Goal: Task Accomplishment & Management: Complete application form

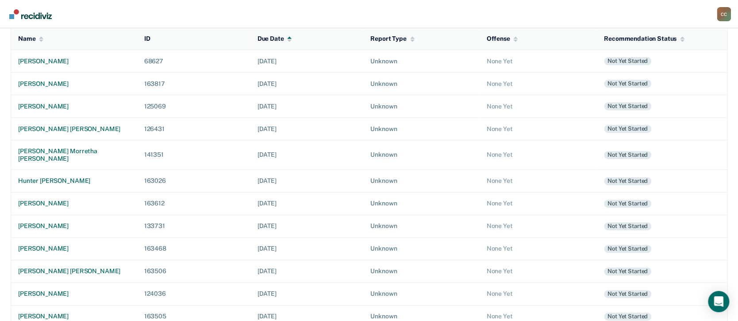
scroll to position [193, 0]
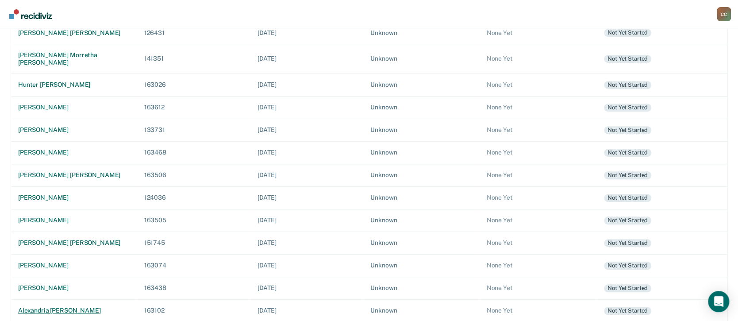
click at [84, 307] on div "alexandria [PERSON_NAME]" at bounding box center [74, 311] width 112 height 8
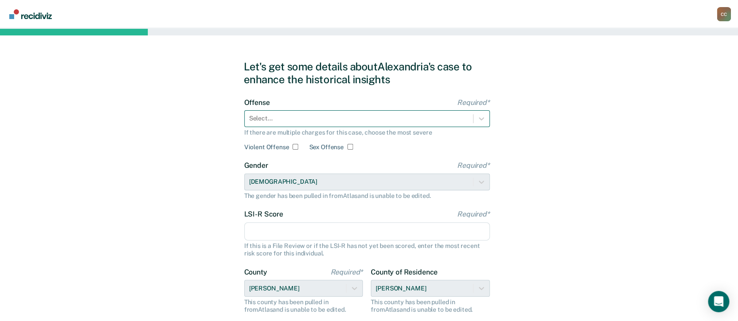
click at [287, 115] on div at bounding box center [358, 118] width 219 height 9
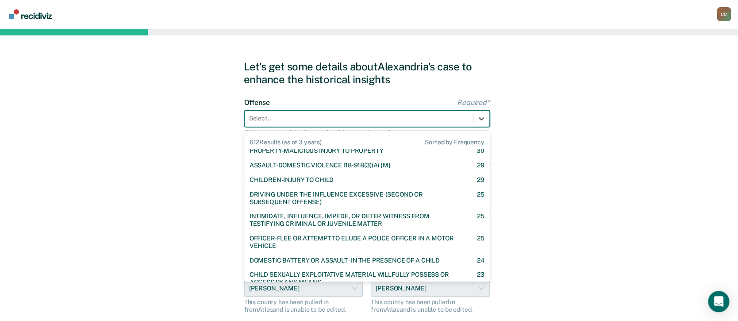
scroll to position [236, 0]
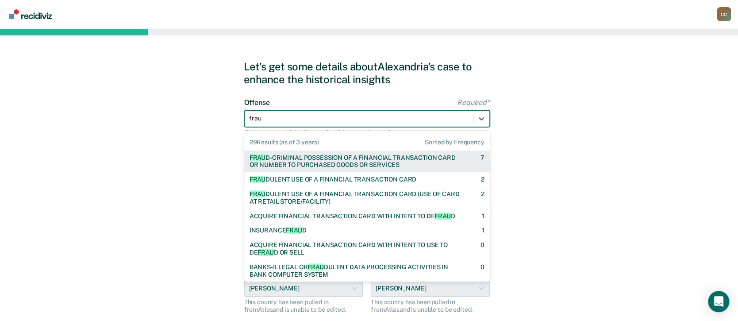
type input "fraud"
click at [348, 161] on div "FRAUD -CRIMINAL POSSESSION OF A FINANCIAL TRANSACTION CARD OR NUMBER TO PURCHAS…" at bounding box center [356, 161] width 215 height 15
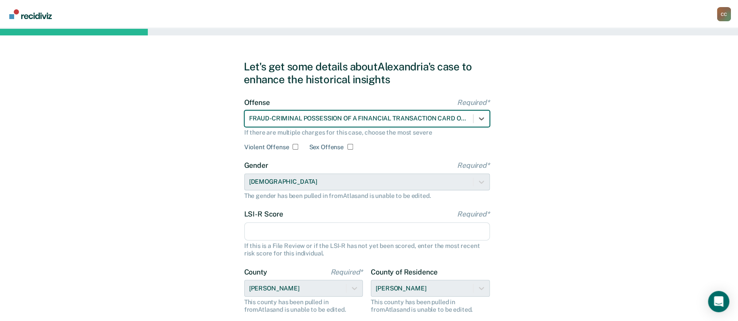
click at [301, 231] on input "LSI-R Score Required*" at bounding box center [366, 231] width 245 height 19
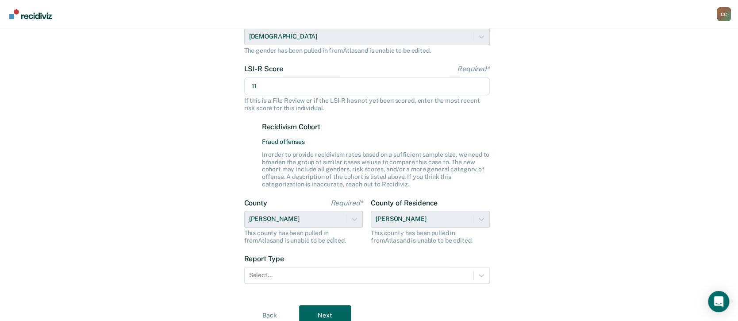
scroll to position [181, 0]
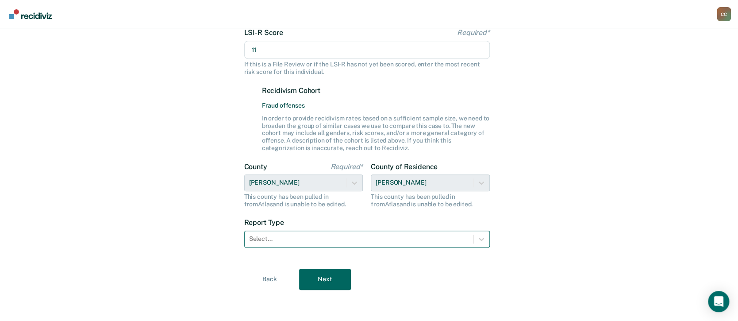
type input "11"
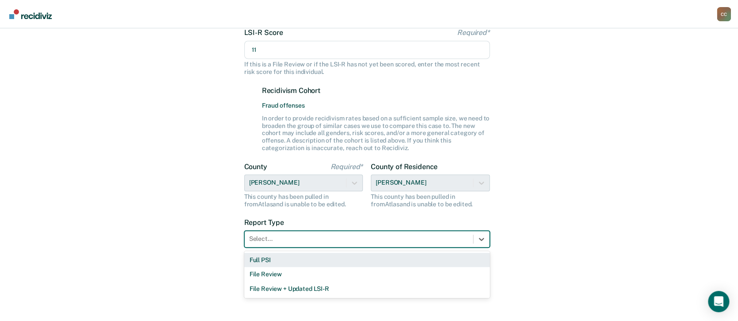
click at [321, 237] on div at bounding box center [358, 238] width 219 height 9
click at [287, 257] on div "Full PSI" at bounding box center [366, 260] width 245 height 15
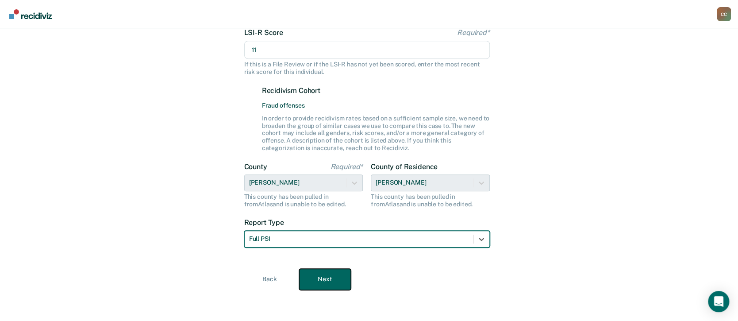
click at [317, 271] on button "Next" at bounding box center [325, 278] width 52 height 21
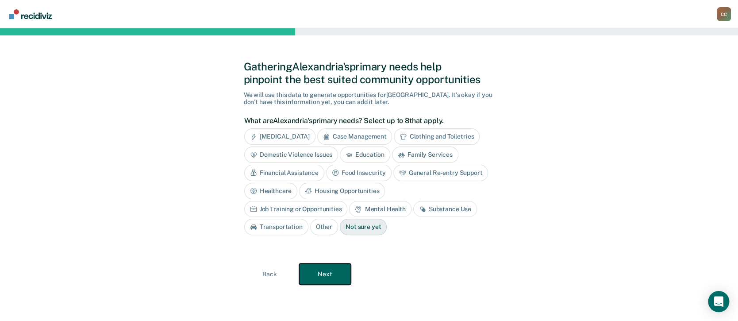
scroll to position [0, 0]
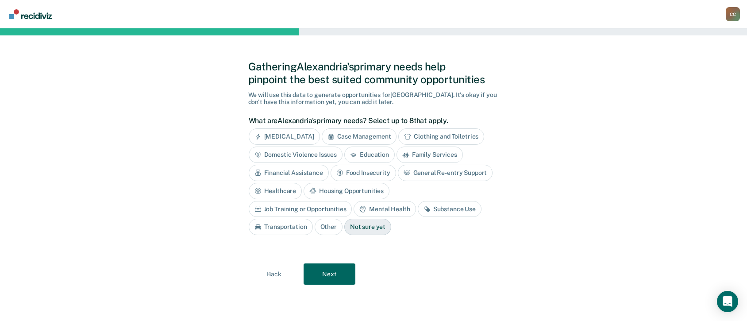
click at [353, 207] on div "Mental Health" at bounding box center [384, 209] width 62 height 16
click at [374, 127] on div "What are Alexandria's primary needs? Select up to 8 that apply. [MEDICAL_DATA] …" at bounding box center [371, 179] width 245 height 126
click at [372, 133] on div "Case Management" at bounding box center [359, 136] width 75 height 16
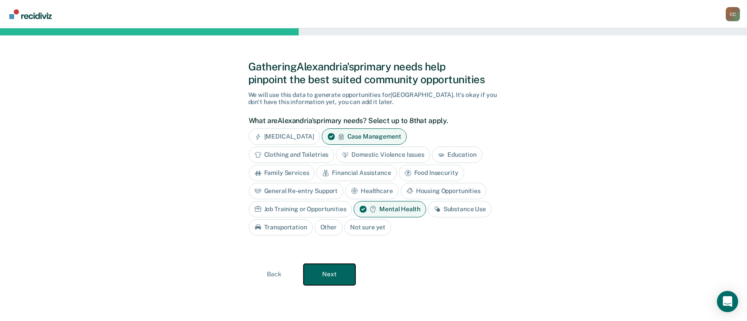
click at [328, 272] on button "Next" at bounding box center [329, 274] width 52 height 21
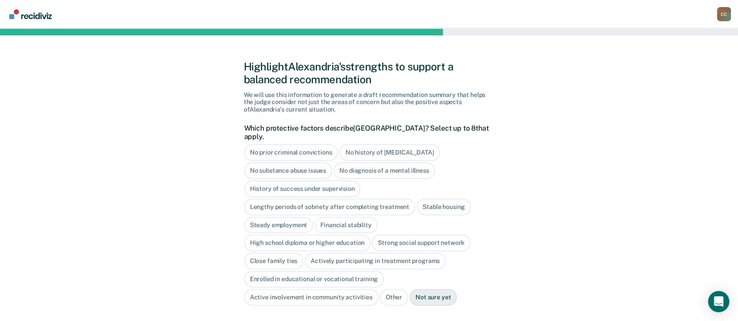
click at [405, 144] on div "No history of [MEDICAL_DATA]" at bounding box center [389, 152] width 100 height 16
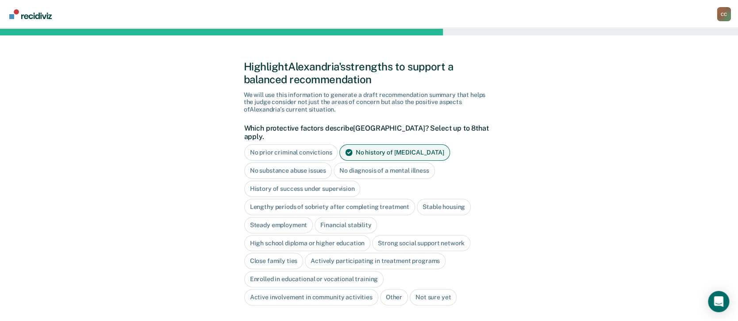
click at [311, 162] on div "No substance abuse issues" at bounding box center [288, 170] width 88 height 16
click at [445, 199] on div "Stable housing" at bounding box center [444, 207] width 54 height 16
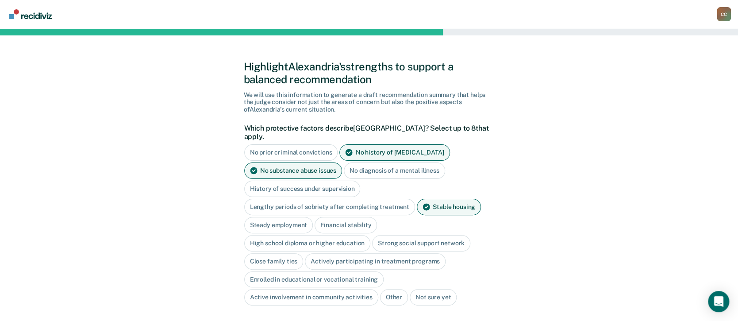
click at [314, 253] on div "Actively participating in treatment programs" at bounding box center [375, 261] width 141 height 16
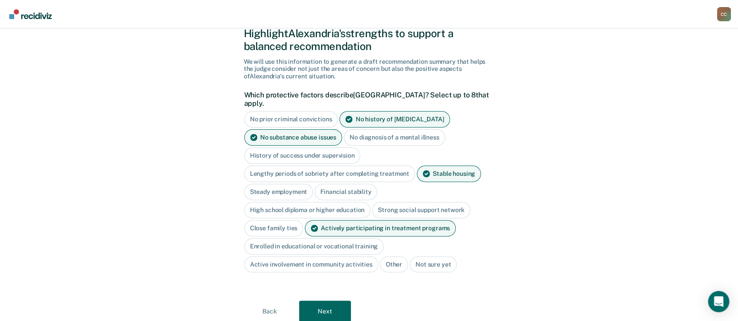
scroll to position [57, 0]
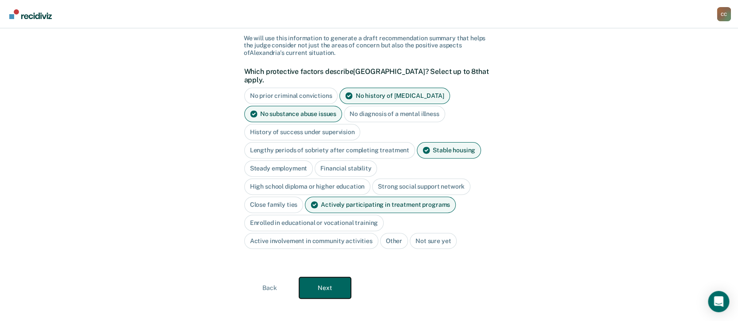
click at [326, 278] on button "Next" at bounding box center [325, 287] width 52 height 21
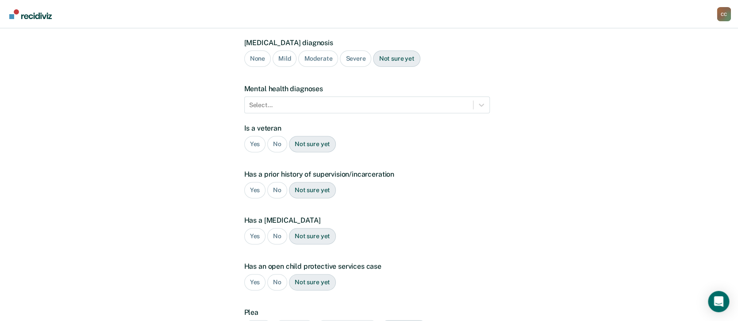
scroll to position [0, 0]
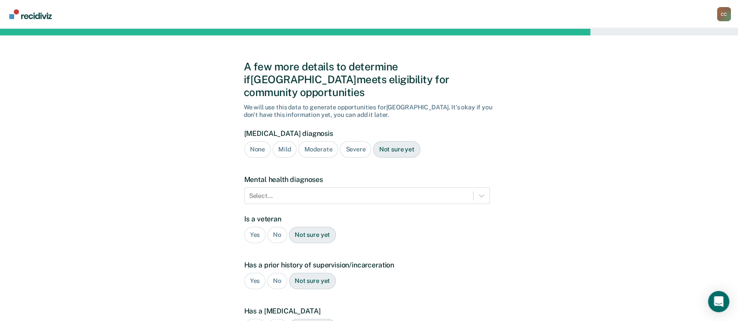
click at [252, 141] on div "None" at bounding box center [257, 149] width 27 height 16
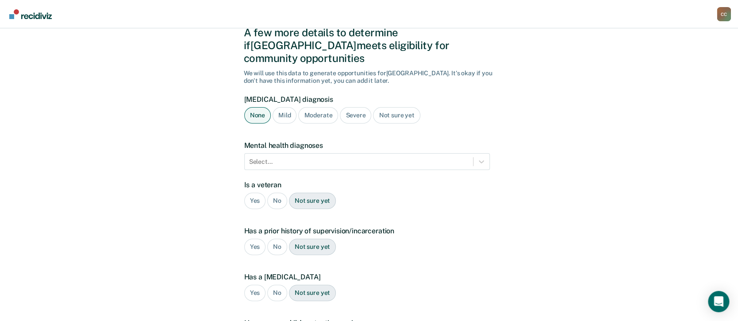
scroll to position [59, 0]
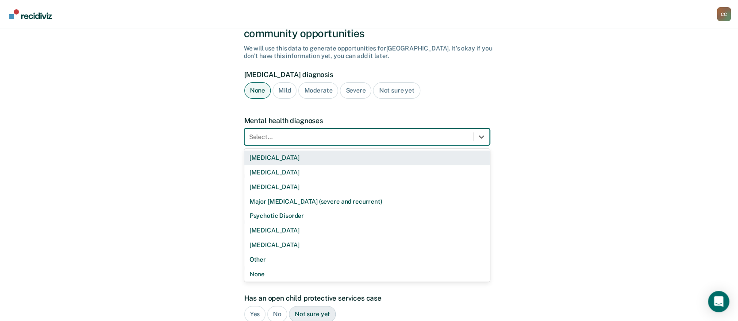
click at [322, 132] on div at bounding box center [358, 136] width 219 height 9
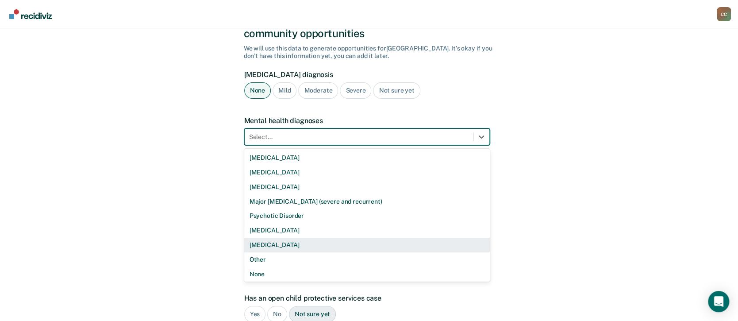
click at [563, 222] on div "A few more details to determine if Alexandria meets eligibility for community o…" at bounding box center [369, 209] width 738 height 480
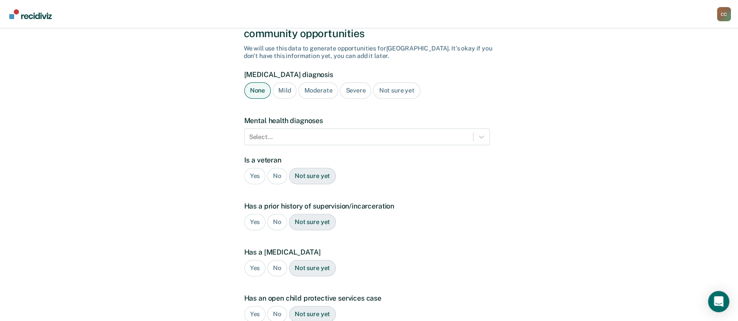
click at [272, 168] on div "No" at bounding box center [277, 176] width 20 height 16
click at [276, 214] on div "No" at bounding box center [277, 222] width 20 height 16
click at [259, 260] on div "Yes" at bounding box center [255, 268] width 22 height 16
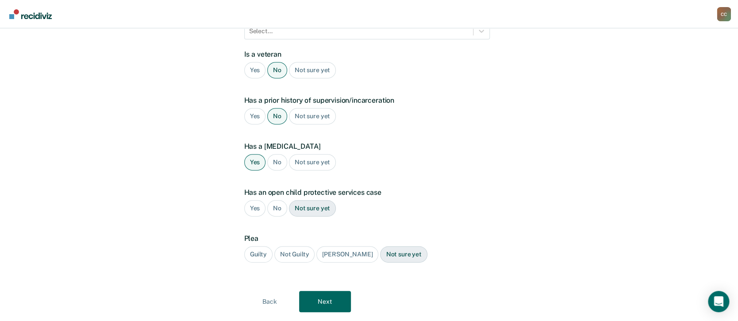
scroll to position [174, 0]
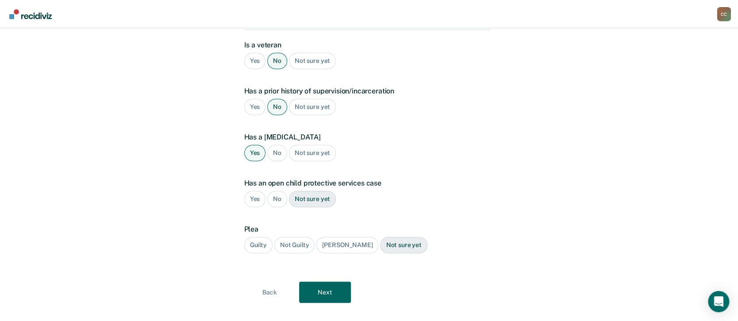
click at [274, 191] on div "No" at bounding box center [277, 199] width 20 height 16
click at [259, 237] on div "Guilty" at bounding box center [258, 245] width 28 height 16
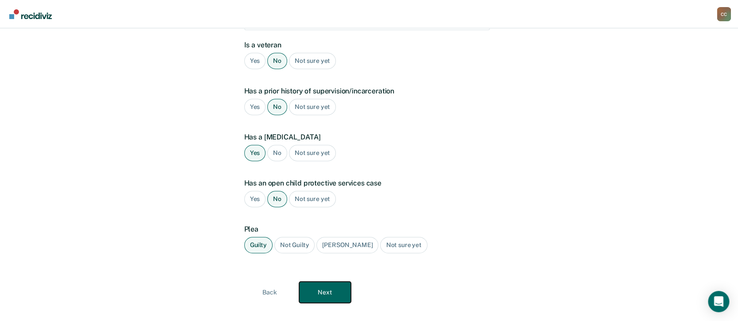
click at [336, 281] on button "Next" at bounding box center [325, 291] width 52 height 21
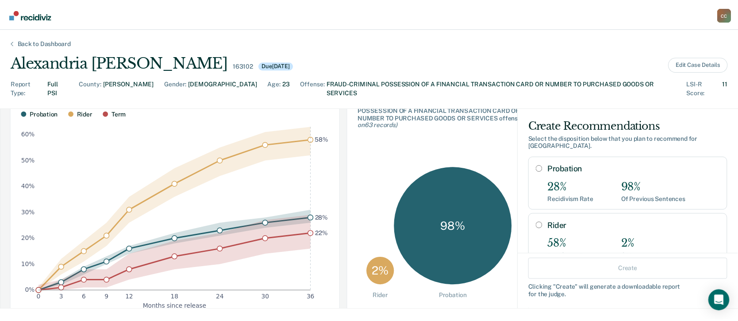
scroll to position [59, 0]
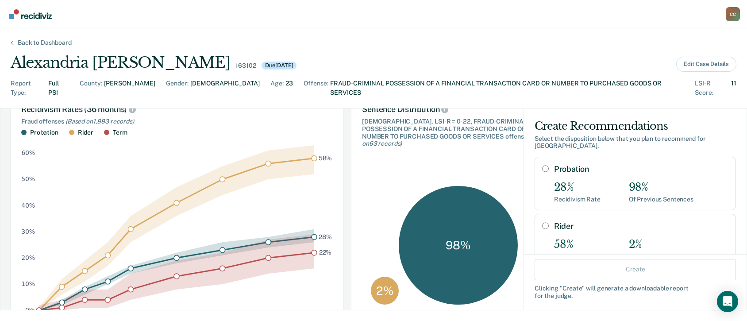
click at [542, 165] on input "Probation" at bounding box center [545, 168] width 7 height 7
radio input "true"
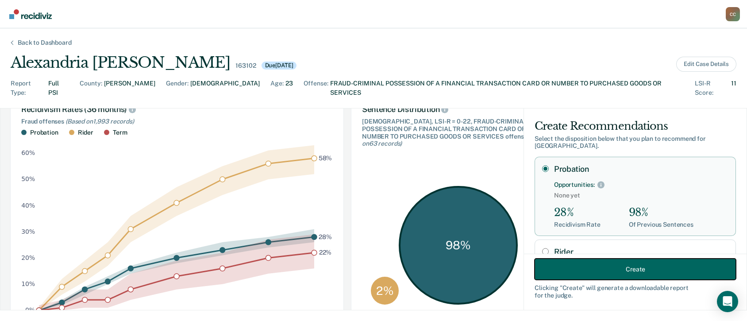
click at [603, 270] on button "Create" at bounding box center [634, 268] width 201 height 21
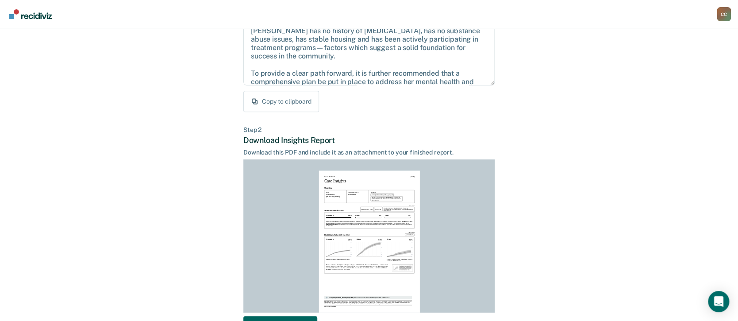
scroll to position [184, 0]
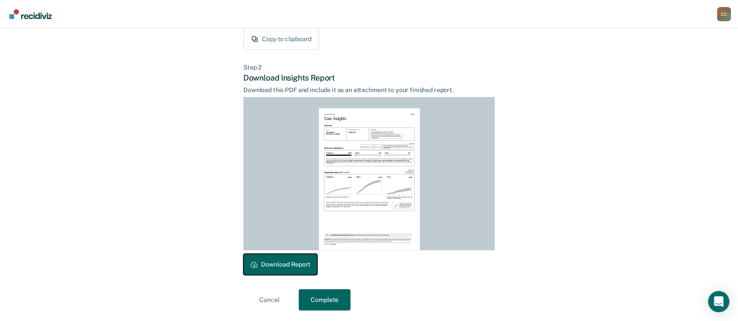
click at [288, 260] on button "Download Report" at bounding box center [280, 263] width 74 height 21
